Goal: Transaction & Acquisition: Purchase product/service

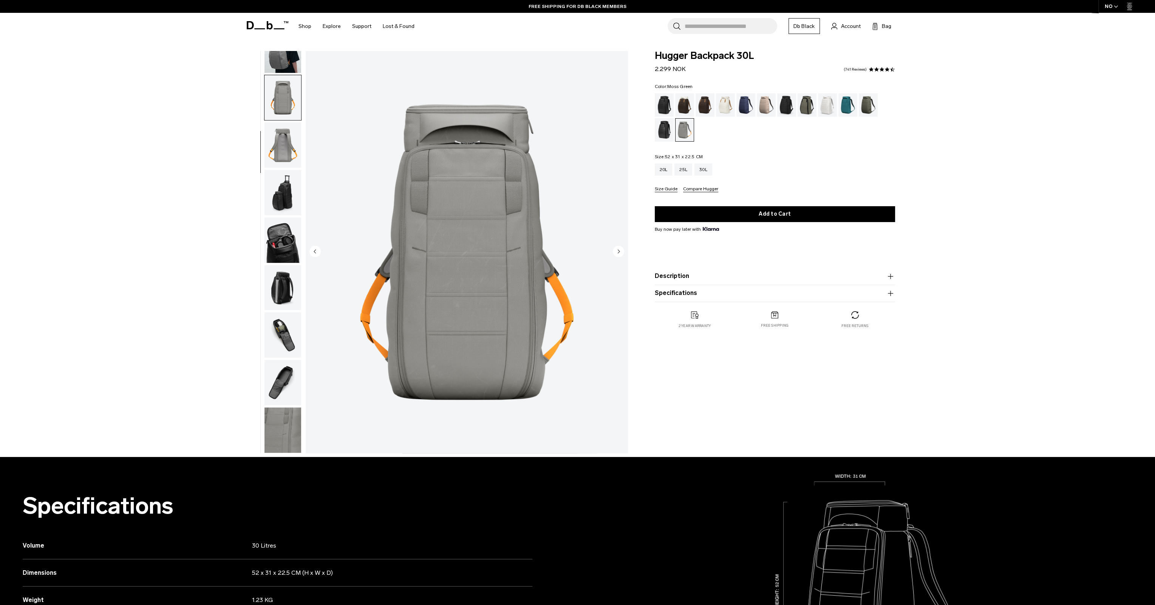
click at [871, 105] on div "Moss Green" at bounding box center [868, 104] width 19 height 23
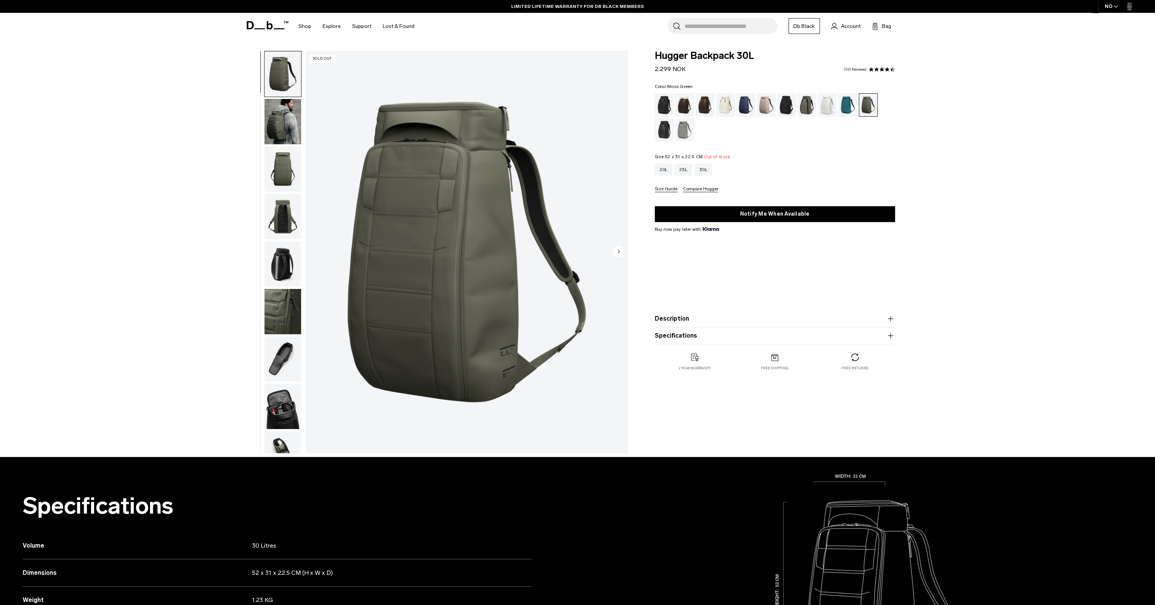
click at [289, 114] on img "button" at bounding box center [282, 121] width 37 height 45
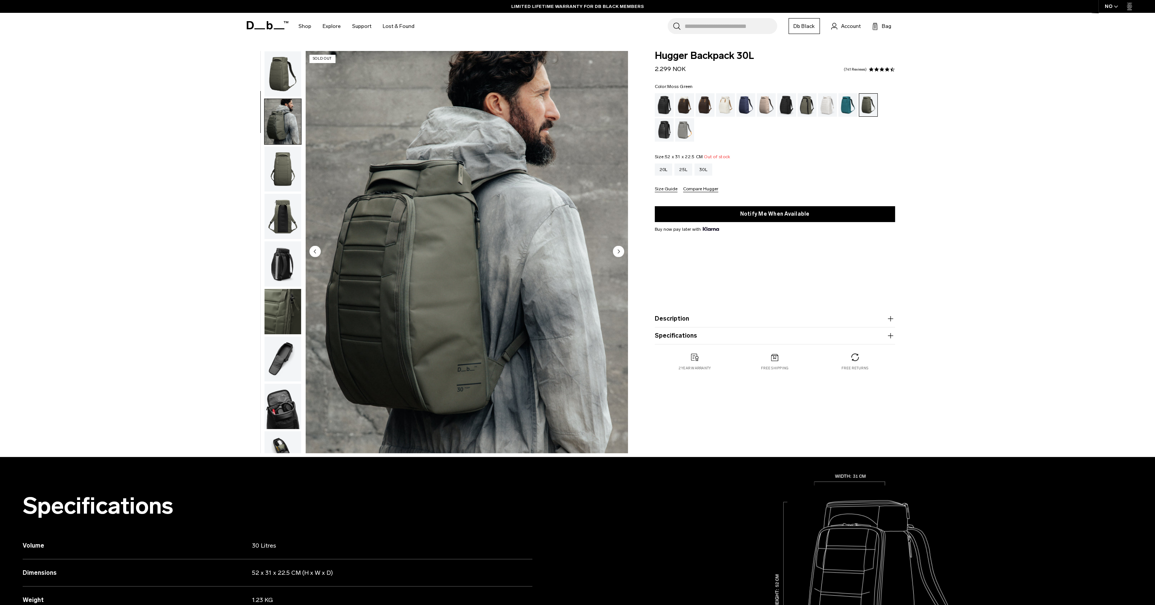
scroll to position [48, 0]
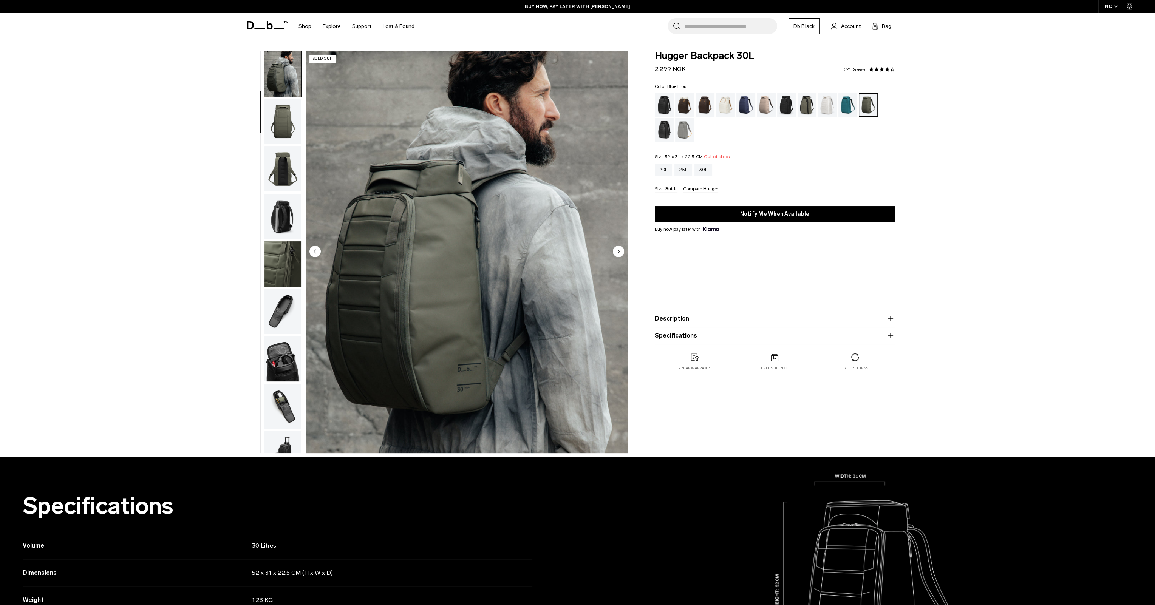
click at [740, 99] on div "Blue Hour" at bounding box center [745, 104] width 19 height 23
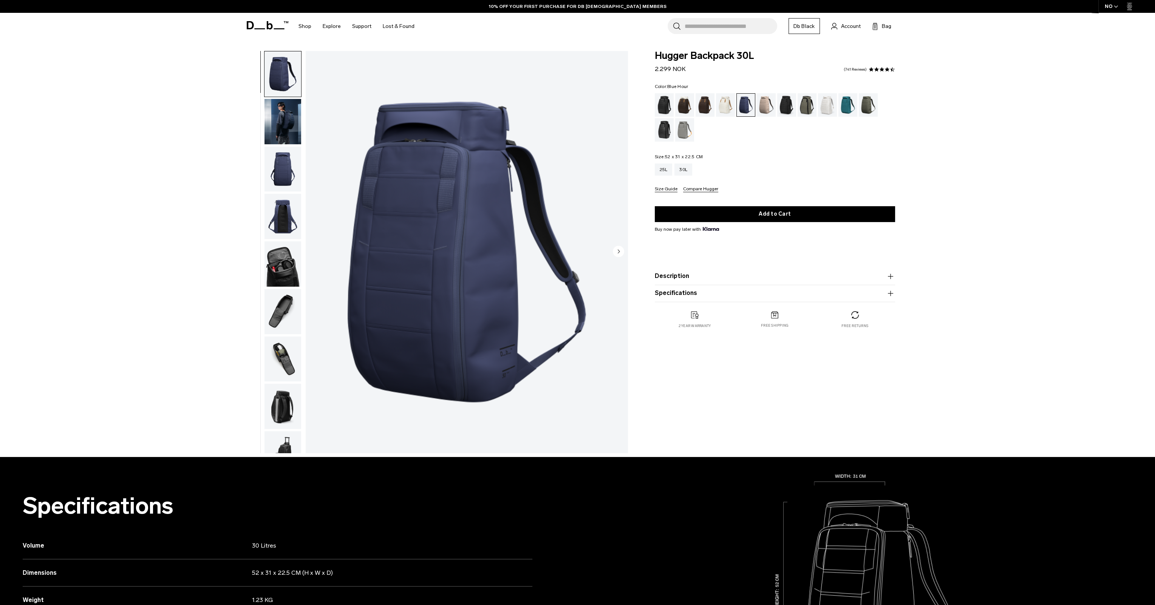
click at [292, 115] on img "button" at bounding box center [282, 121] width 37 height 45
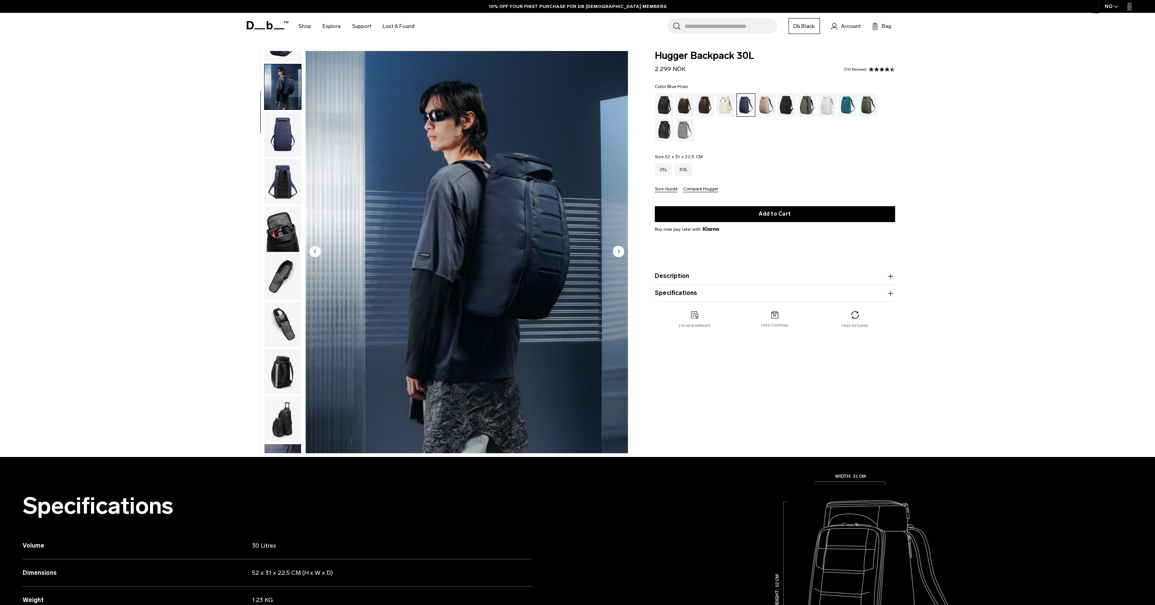
scroll to position [48, 0]
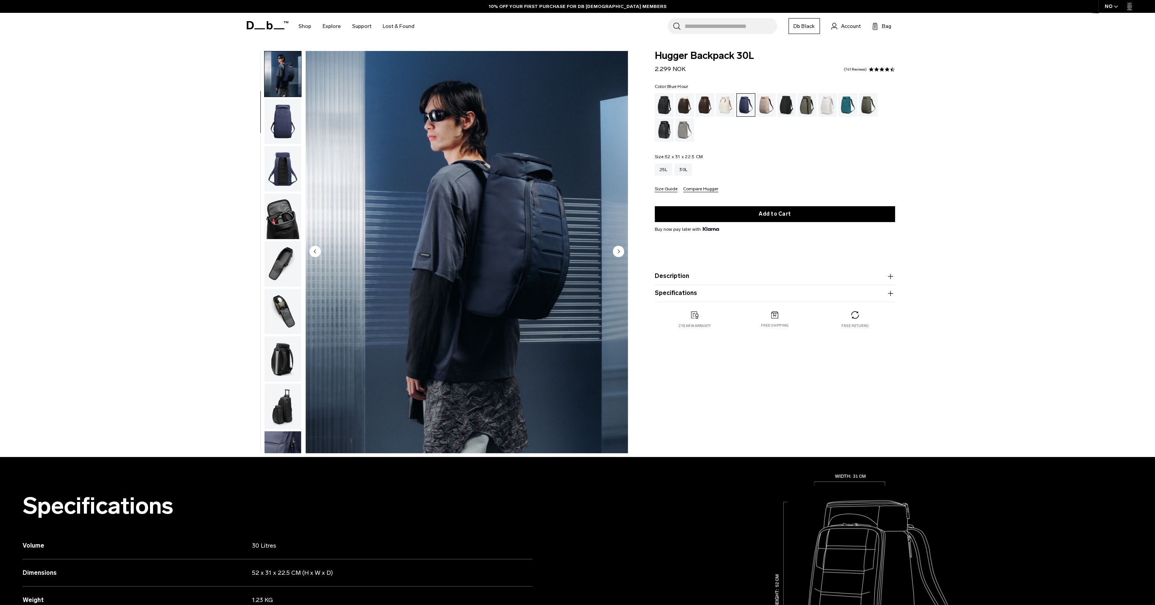
click at [277, 161] on img "button" at bounding box center [282, 168] width 37 height 45
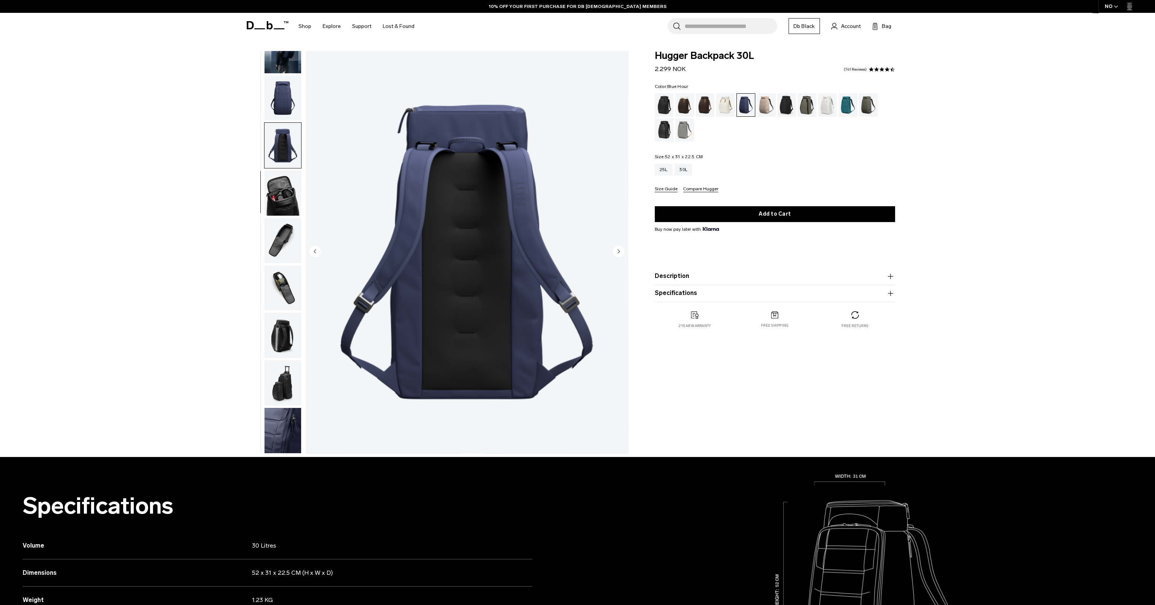
scroll to position [72, 0]
click at [299, 61] on img "button" at bounding box center [282, 50] width 37 height 45
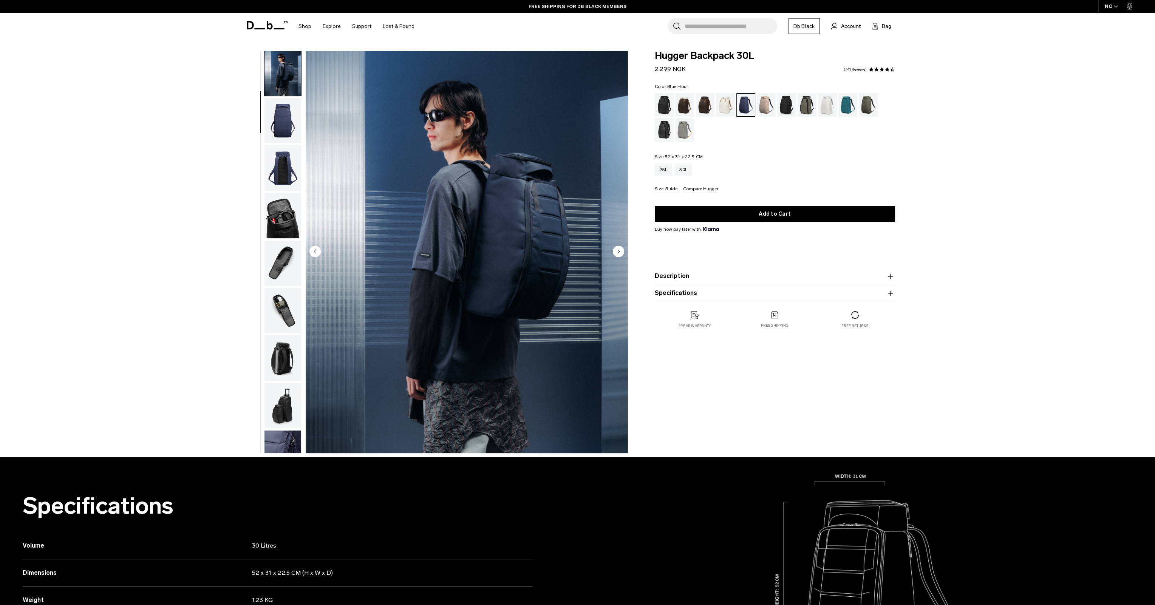
scroll to position [48, 0]
